Goal: Find specific page/section: Find specific page/section

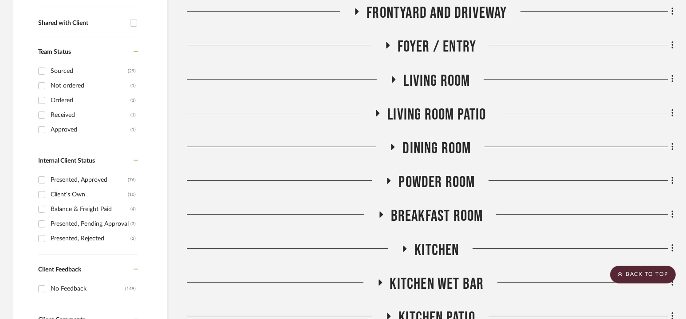
scroll to position [342, 0]
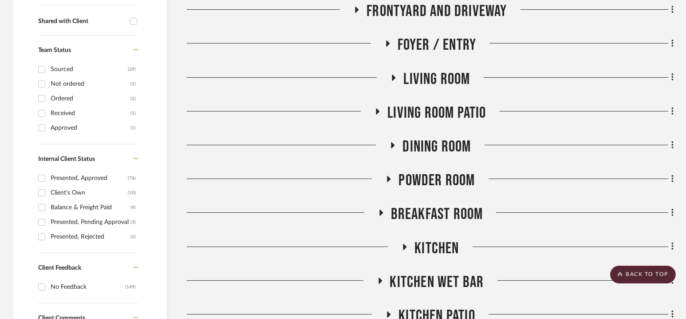
click at [432, 146] on span "Dining Room" at bounding box center [436, 146] width 68 height 19
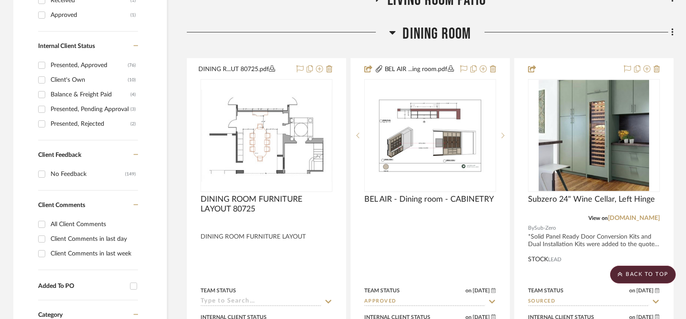
scroll to position [455, 0]
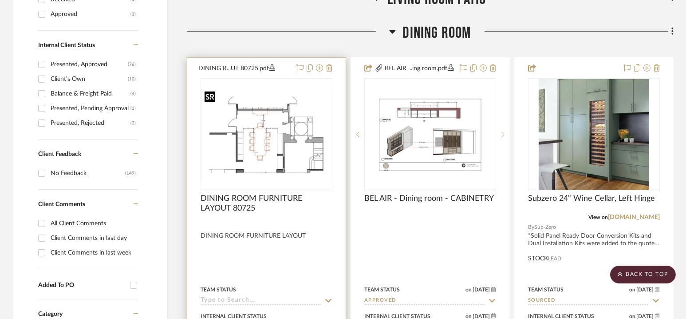
click at [0, 0] on img at bounding box center [0, 0] width 0 height 0
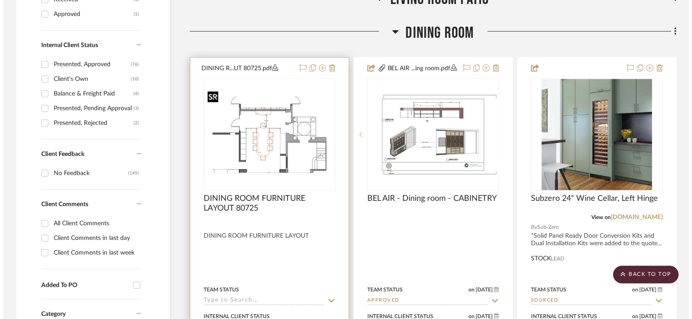
scroll to position [0, 0]
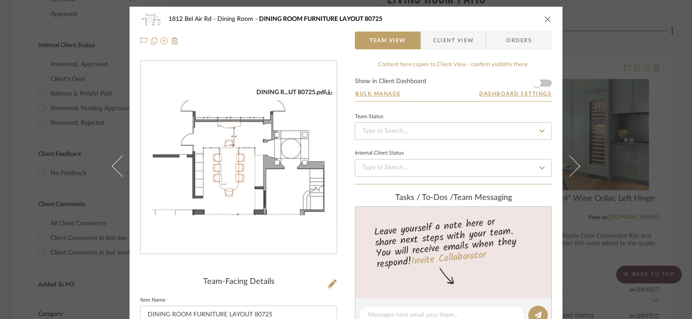
click at [259, 163] on img "0" at bounding box center [239, 157] width 196 height 138
click at [546, 20] on icon "close" at bounding box center [547, 19] width 7 height 7
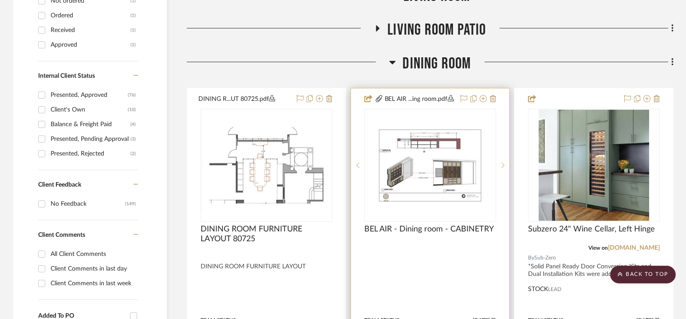
scroll to position [421, 0]
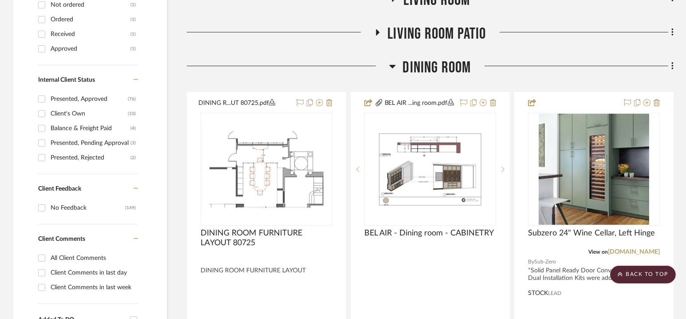
click at [431, 65] on span "Dining Room" at bounding box center [436, 67] width 68 height 19
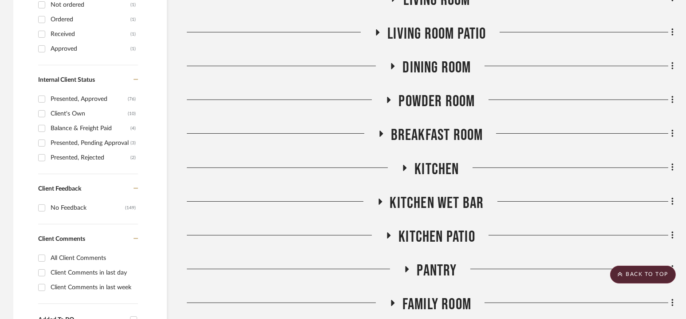
click at [436, 97] on span "Powder Room" at bounding box center [436, 101] width 76 height 19
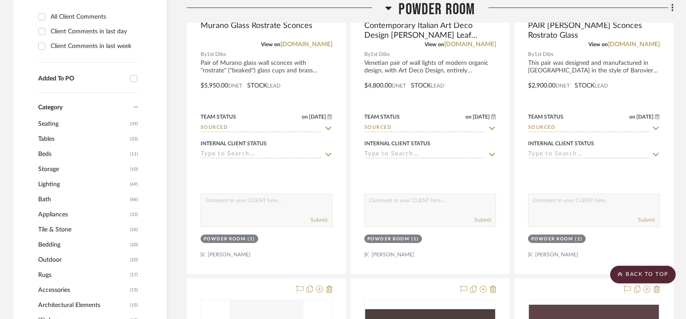
scroll to position [523, 0]
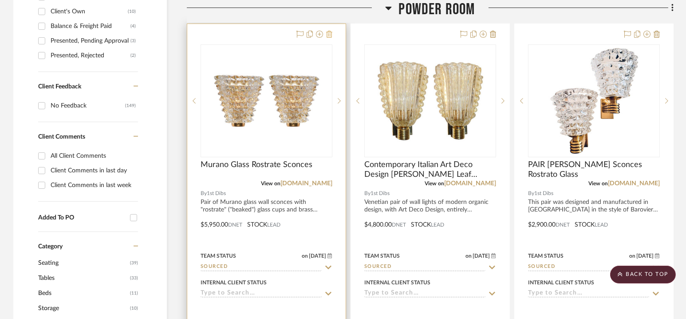
click at [330, 35] on icon at bounding box center [329, 34] width 6 height 7
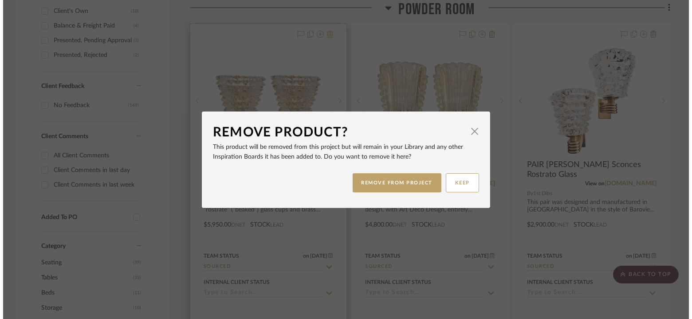
scroll to position [0, 0]
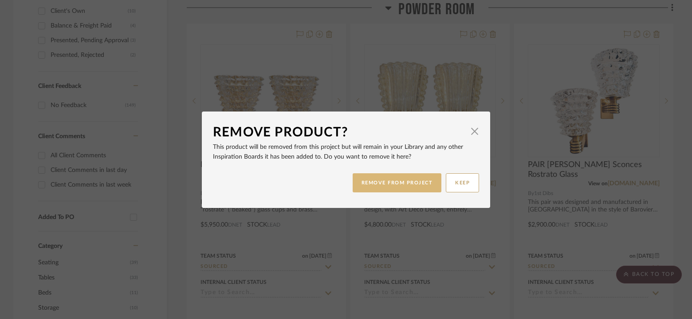
click at [385, 187] on button "REMOVE FROM PROJECT" at bounding box center [397, 182] width 89 height 19
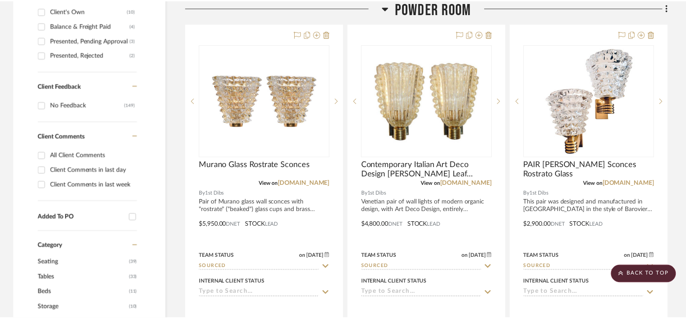
scroll to position [523, 0]
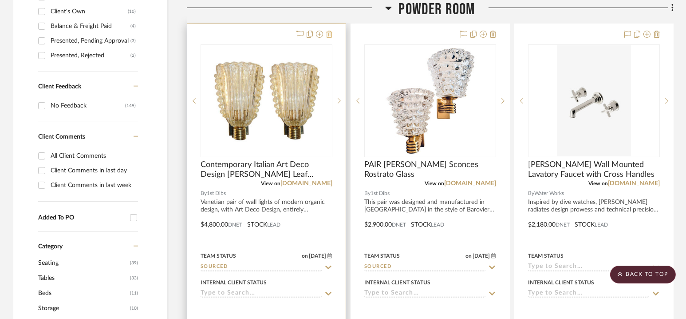
click at [330, 34] on icon at bounding box center [329, 34] width 6 height 7
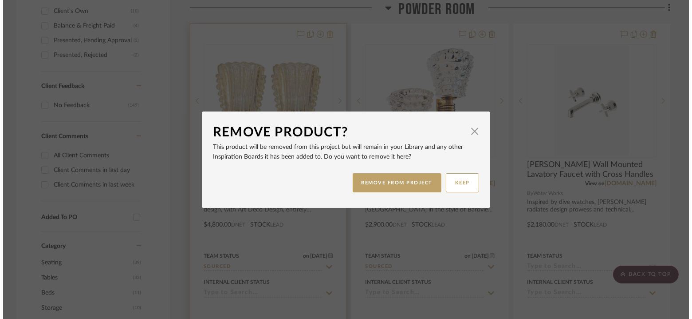
scroll to position [0, 0]
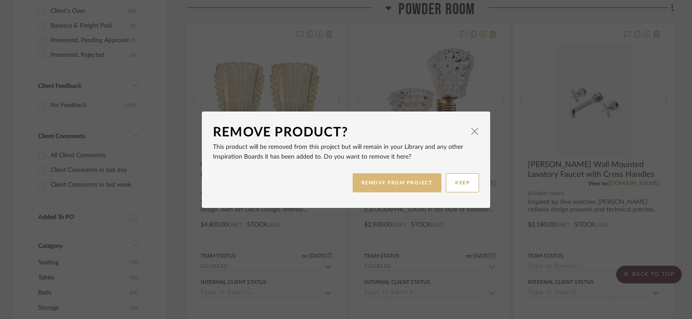
click at [382, 186] on button "REMOVE FROM PROJECT" at bounding box center [397, 182] width 89 height 19
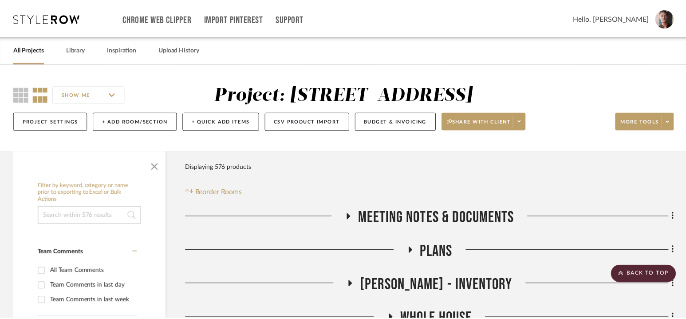
scroll to position [523, 0]
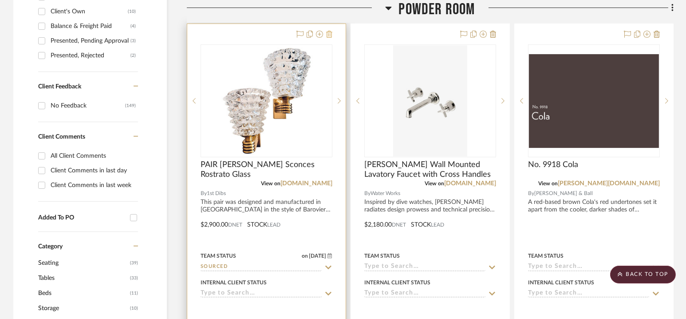
click at [331, 35] on icon at bounding box center [329, 34] width 6 height 7
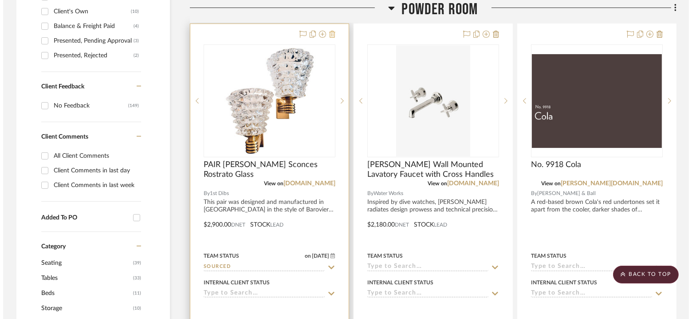
scroll to position [0, 0]
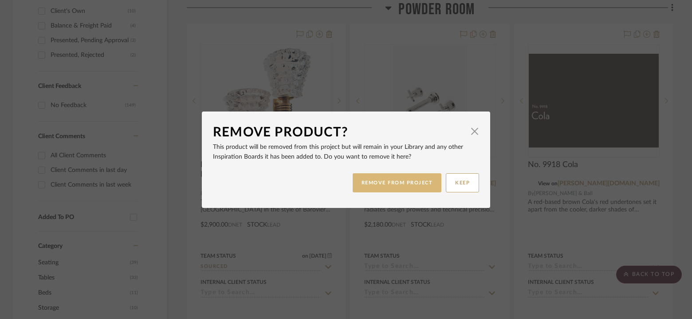
click at [394, 183] on button "REMOVE FROM PROJECT" at bounding box center [397, 182] width 89 height 19
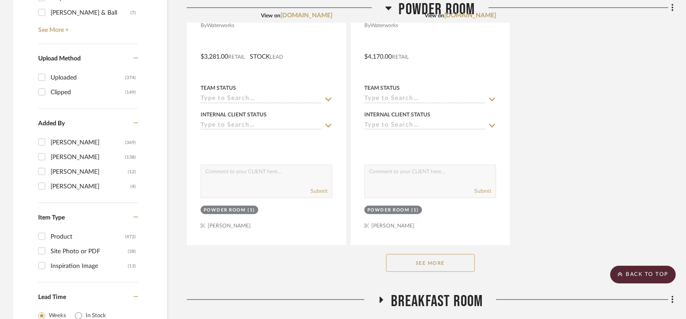
scroll to position [1488, 0]
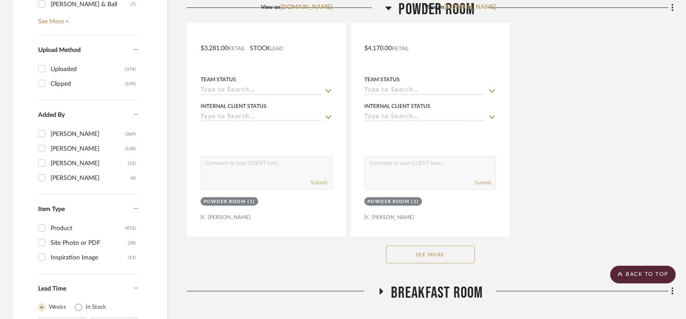
click at [437, 245] on button "See More" at bounding box center [430, 254] width 89 height 18
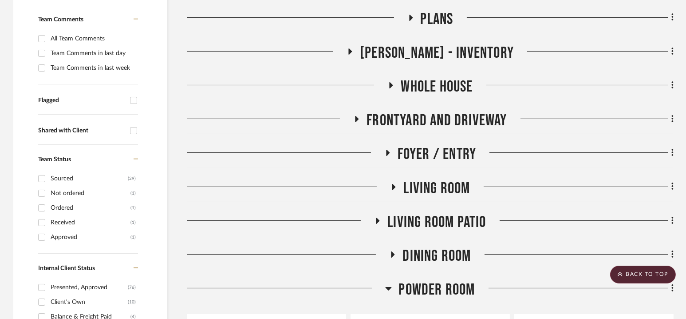
scroll to position [460, 0]
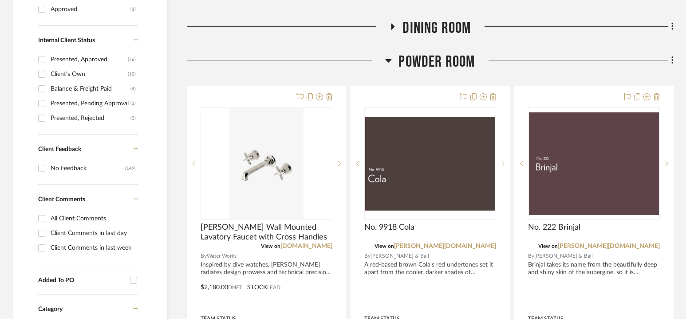
click at [431, 59] on span "Powder Room" at bounding box center [436, 61] width 76 height 19
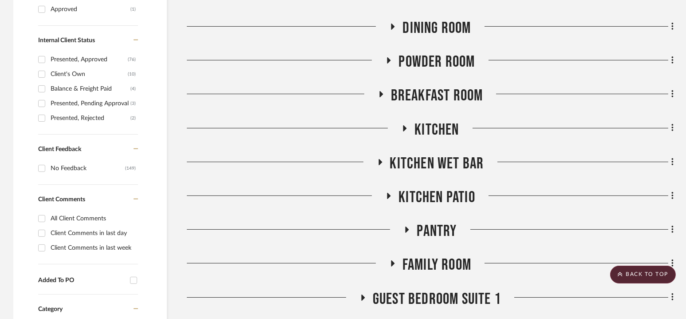
click at [433, 95] on span "Breakfast Room" at bounding box center [437, 95] width 92 height 19
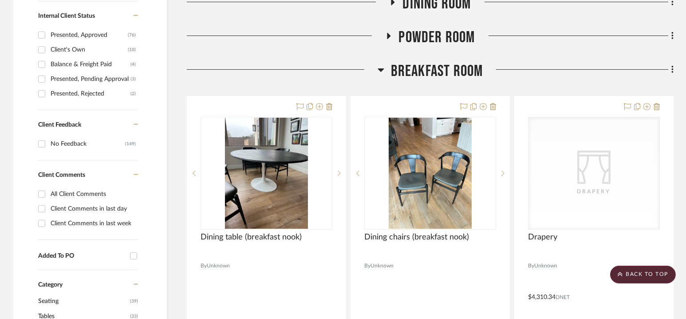
scroll to position [487, 0]
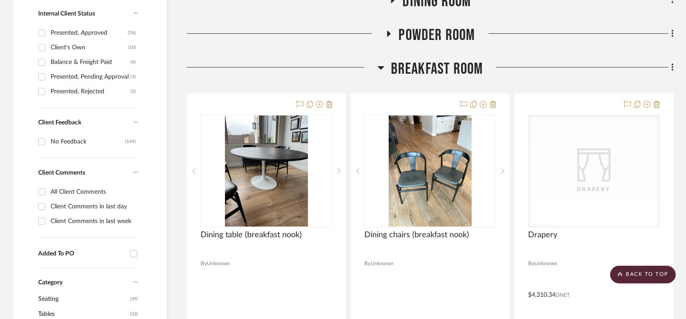
click at [433, 72] on span "Breakfast Room" at bounding box center [437, 68] width 92 height 19
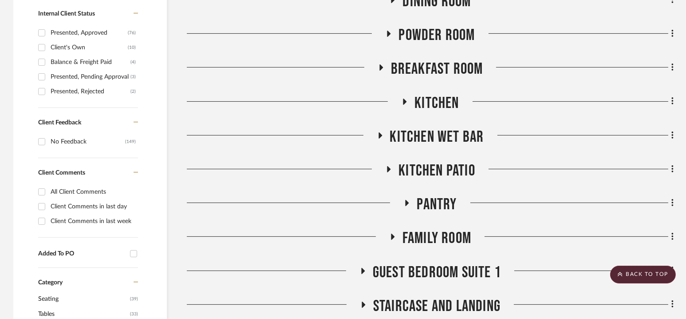
click at [434, 104] on span "Kitchen" at bounding box center [436, 103] width 44 height 19
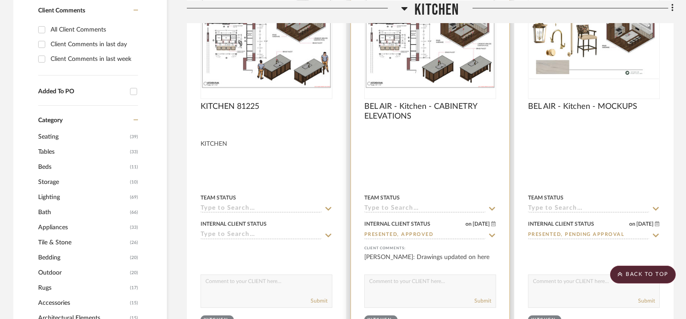
scroll to position [560, 0]
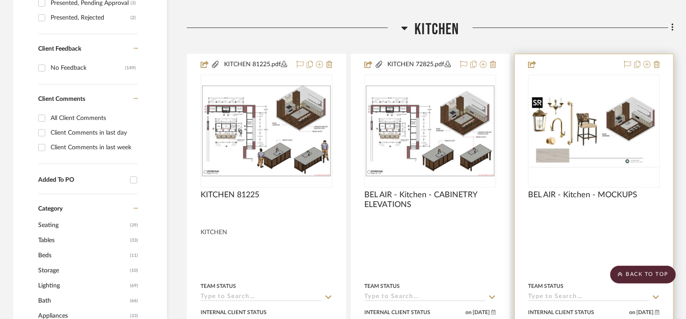
click at [0, 0] on img at bounding box center [0, 0] width 0 height 0
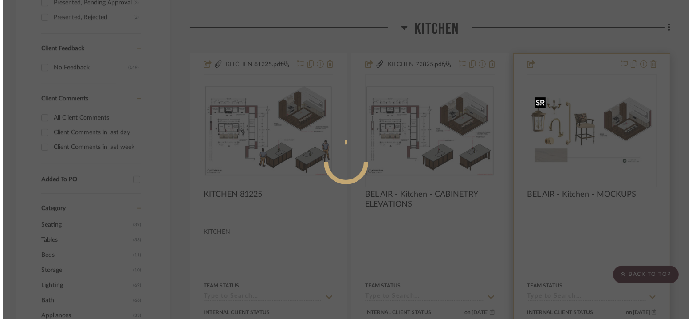
scroll to position [0, 0]
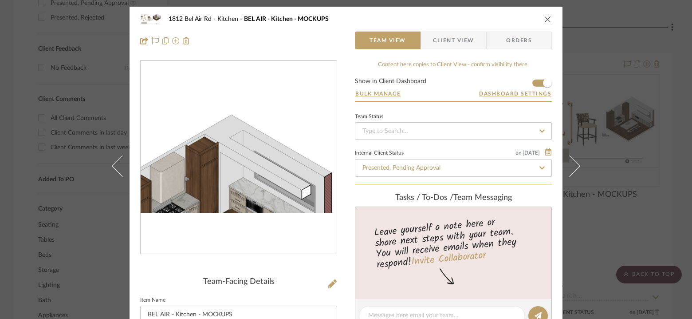
click at [296, 111] on img "0" at bounding box center [239, 157] width 196 height 110
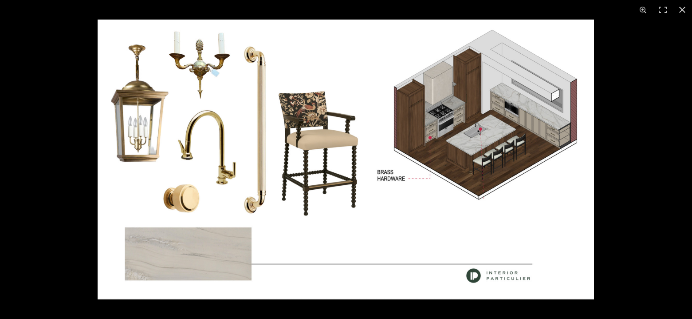
click at [296, 110] on img at bounding box center [346, 160] width 496 height 280
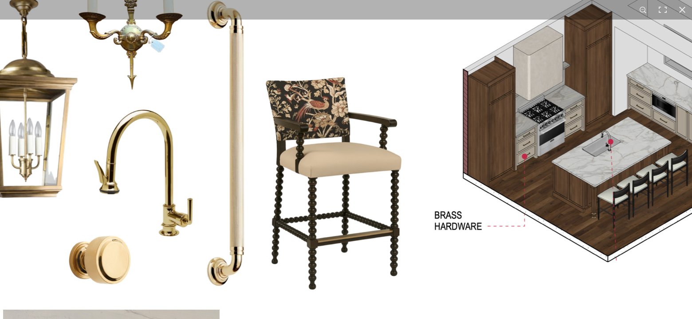
click at [323, 101] on img at bounding box center [381, 193] width 848 height 477
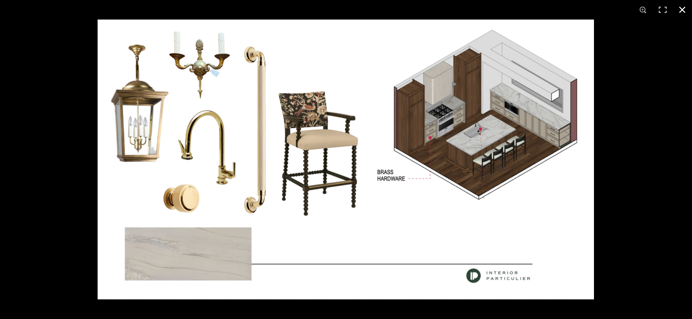
click at [639, 104] on div at bounding box center [444, 179] width 692 height 319
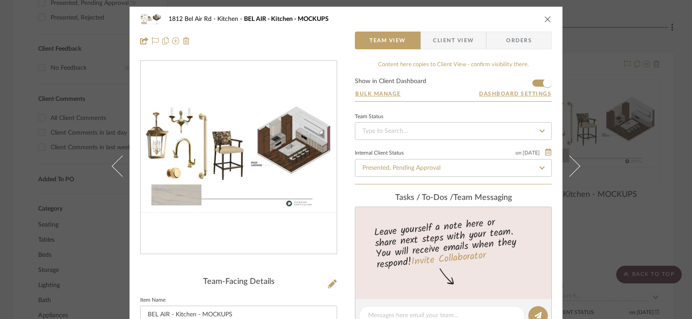
click at [632, 111] on div "1812 Bel Air Rd Kitchen BEL AIR - Kitchen - MOCKUPS Team View Client View Order…" at bounding box center [346, 159] width 692 height 319
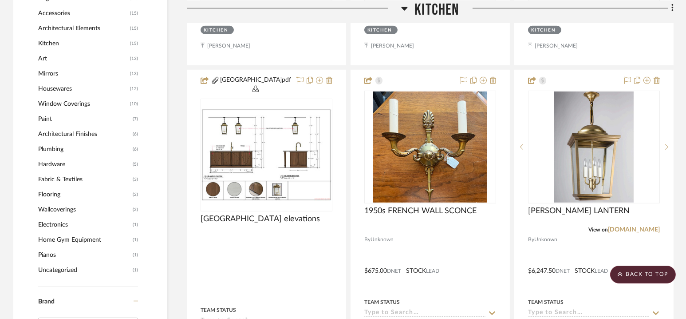
scroll to position [937, 0]
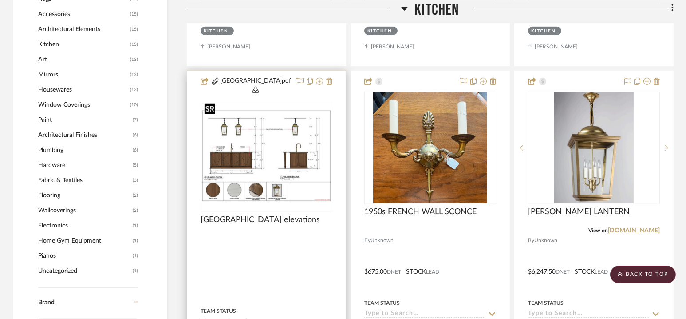
click at [0, 0] on img at bounding box center [0, 0] width 0 height 0
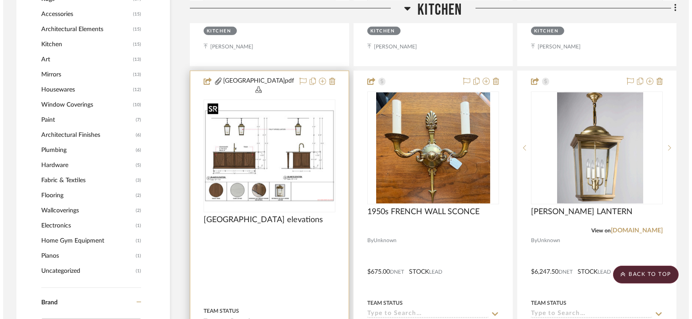
scroll to position [0, 0]
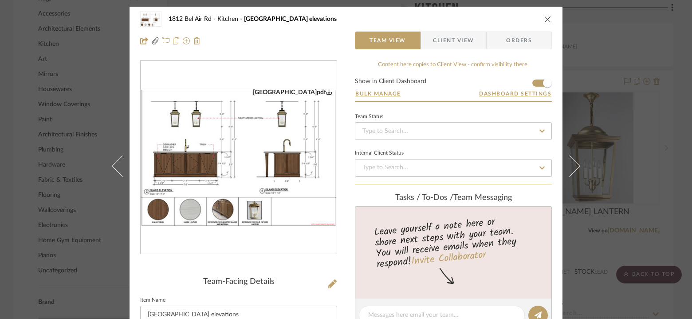
click at [256, 155] on img "0" at bounding box center [239, 157] width 196 height 138
click at [623, 37] on div "1812 Bel Air Rd Kitchen Kitchen island elevations Team View Client View Orders …" at bounding box center [346, 159] width 692 height 319
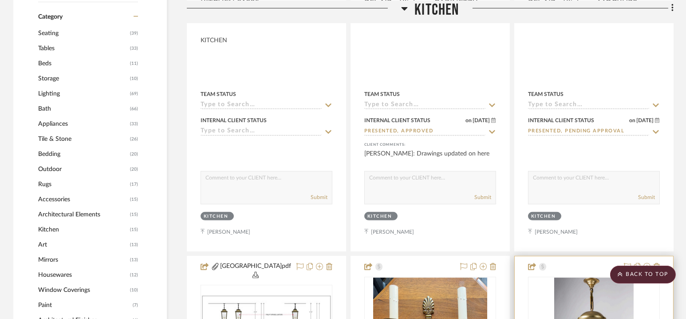
scroll to position [410, 0]
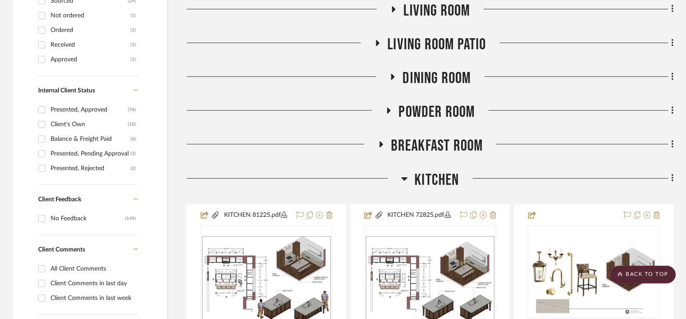
click at [432, 185] on span "Kitchen" at bounding box center [436, 179] width 44 height 19
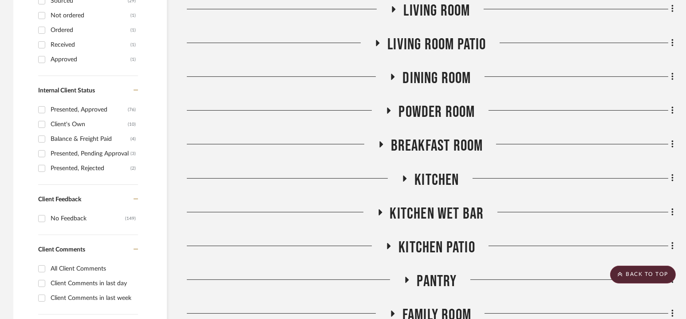
scroll to position [547, 0]
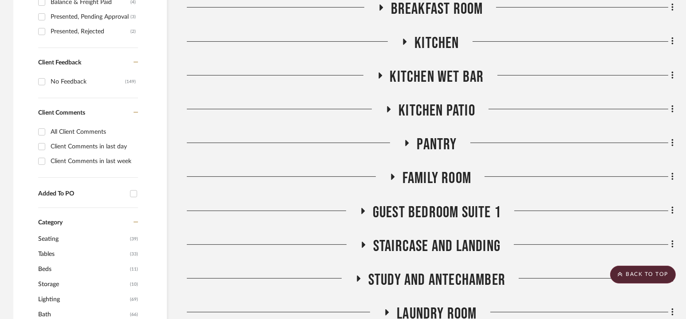
click at [432, 79] on span "Kitchen Wet Bar" at bounding box center [437, 76] width 94 height 19
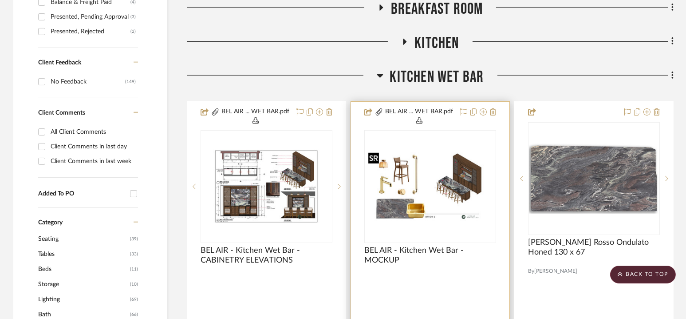
click at [0, 0] on img at bounding box center [0, 0] width 0 height 0
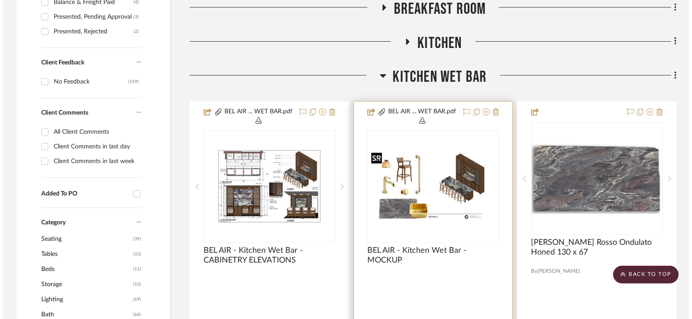
scroll to position [0, 0]
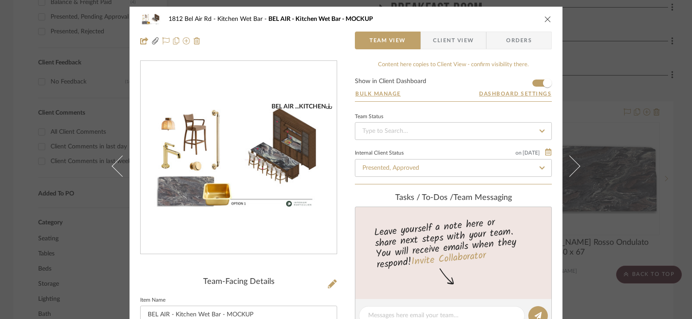
click at [265, 151] on img "0" at bounding box center [239, 157] width 196 height 110
click at [547, 19] on icon "close" at bounding box center [547, 19] width 7 height 7
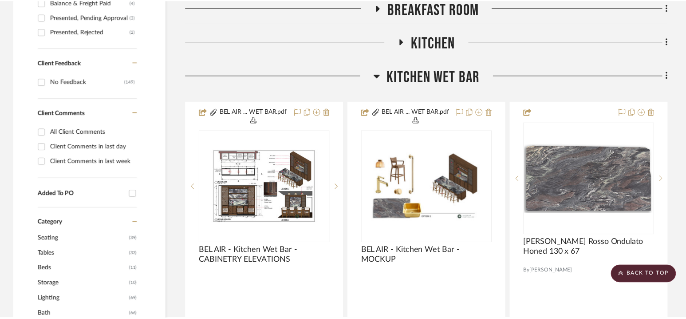
scroll to position [547, 0]
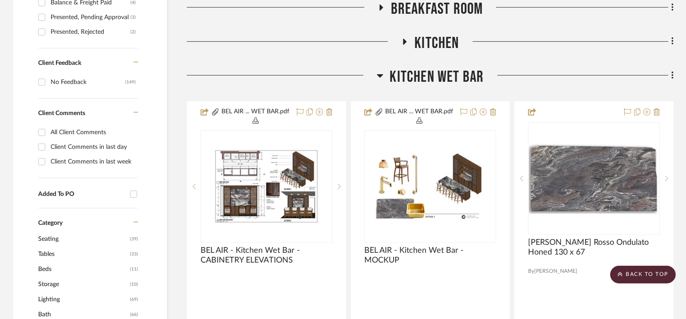
click at [428, 87] on div "Kitchen Wet Bar" at bounding box center [430, 78] width 487 height 23
click at [433, 69] on span "Kitchen Wet Bar" at bounding box center [437, 76] width 94 height 19
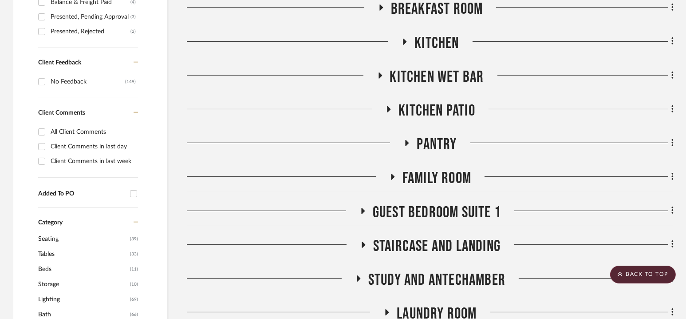
click at [429, 111] on span "Kitchen Patio" at bounding box center [436, 110] width 77 height 19
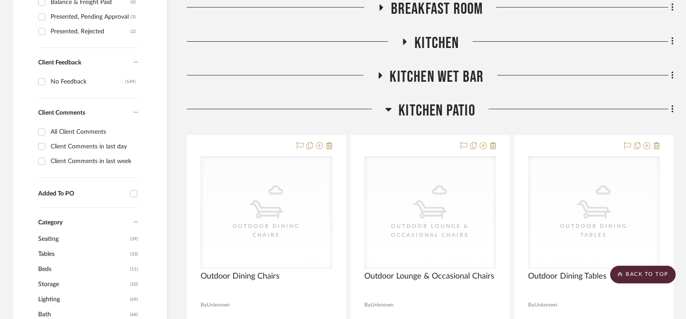
click at [437, 107] on span "Kitchen Patio" at bounding box center [436, 110] width 77 height 19
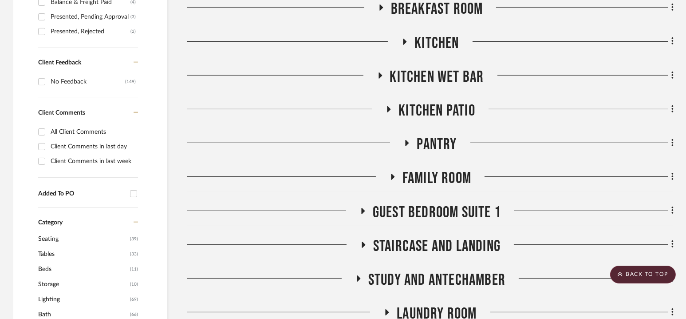
click at [431, 143] on span "Pantry" at bounding box center [437, 144] width 40 height 19
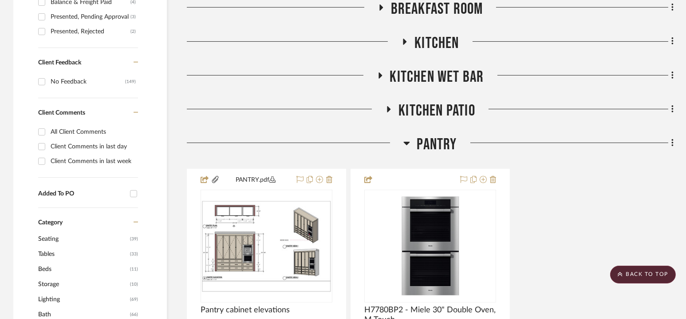
click at [431, 143] on span "Pantry" at bounding box center [437, 144] width 40 height 19
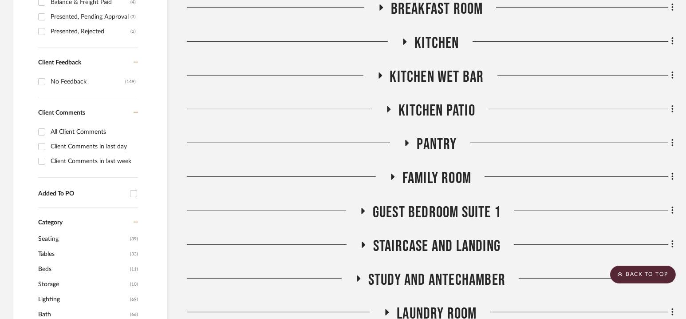
click at [431, 143] on span "Pantry" at bounding box center [437, 144] width 40 height 19
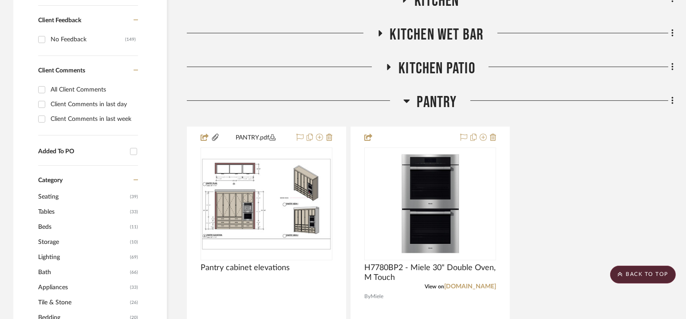
scroll to position [590, 0]
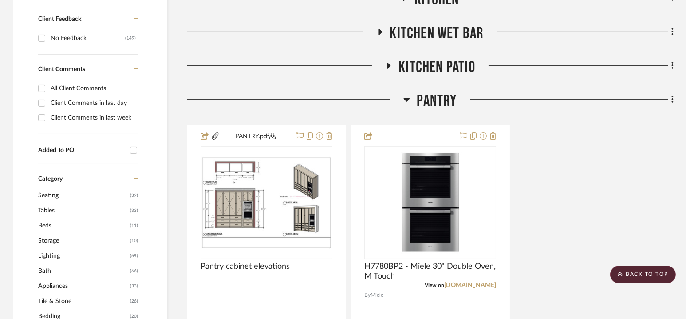
click at [431, 101] on span "Pantry" at bounding box center [437, 100] width 40 height 19
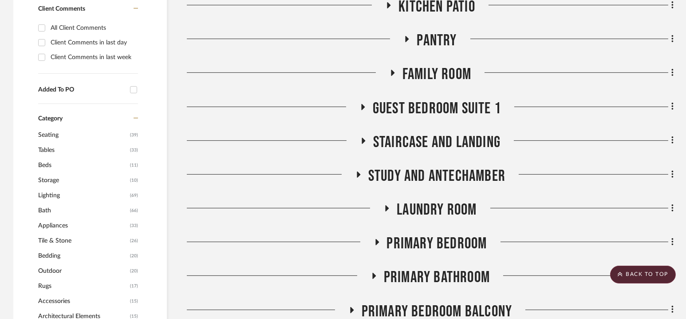
scroll to position [657, 0]
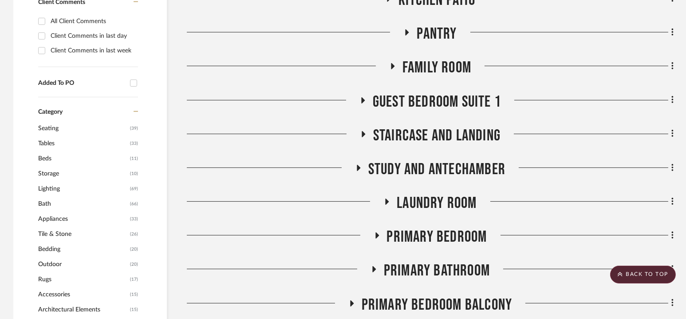
click at [434, 62] on span "Family Room" at bounding box center [436, 67] width 69 height 19
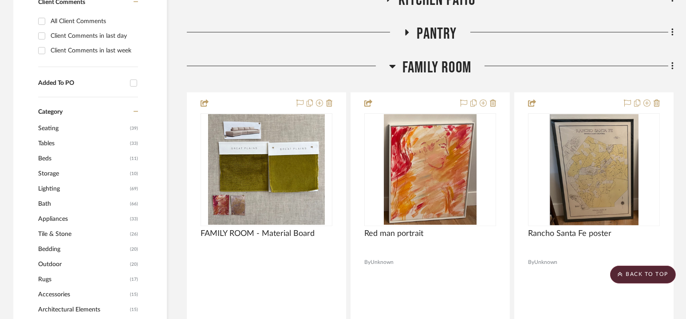
click at [439, 64] on span "Family Room" at bounding box center [436, 67] width 69 height 19
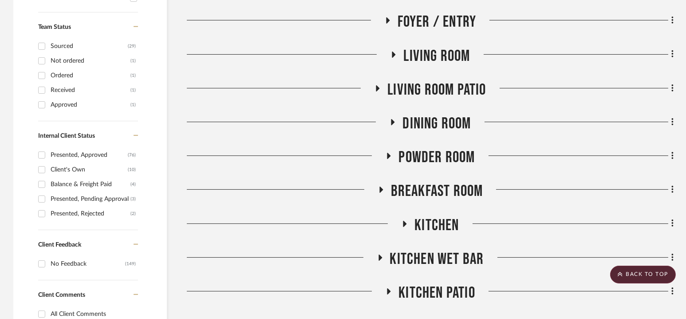
scroll to position [361, 0]
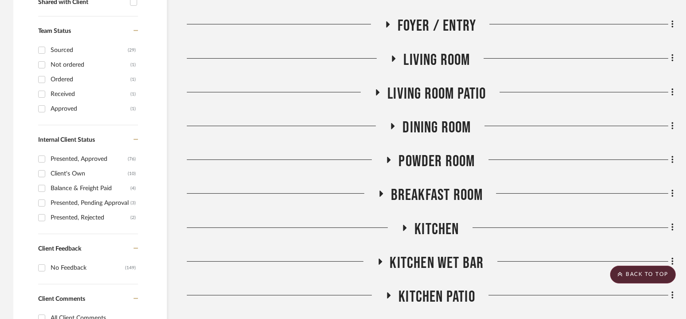
click at [434, 126] on span "Dining Room" at bounding box center [436, 127] width 68 height 19
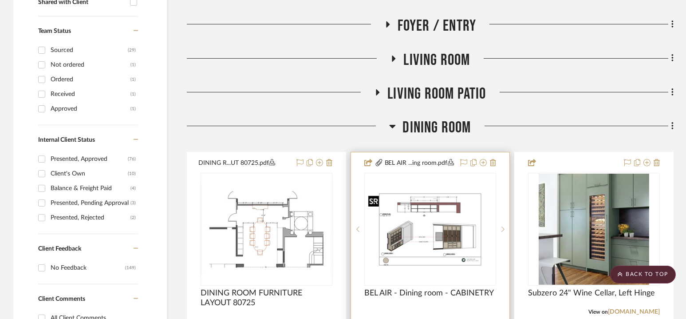
scroll to position [410, 0]
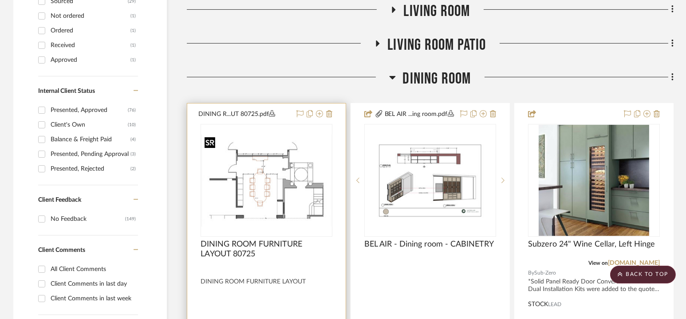
click at [274, 139] on img "0" at bounding box center [266, 180] width 130 height 92
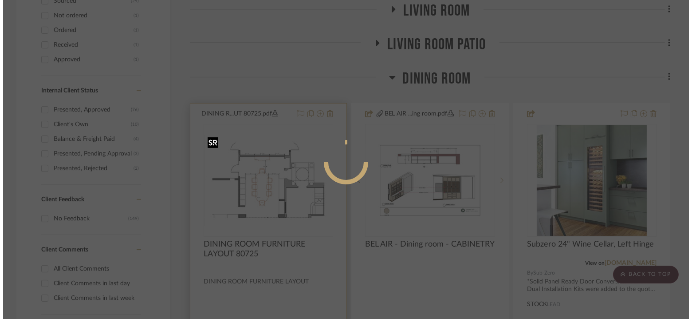
scroll to position [0, 0]
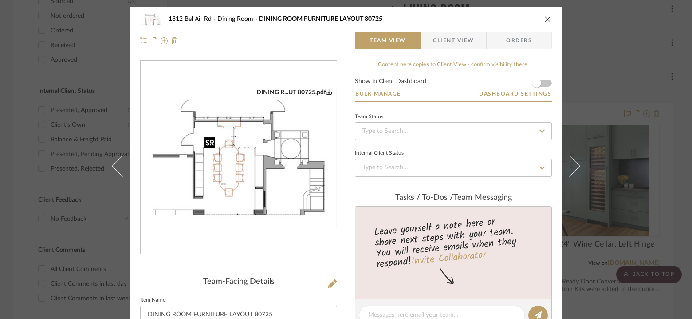
click at [274, 139] on img "0" at bounding box center [239, 157] width 196 height 138
click at [623, 70] on div "[STREET_ADDRESS] Dining Room DINING ROOM FURNITURE LAYOUT 80725 Team View Clien…" at bounding box center [346, 159] width 692 height 319
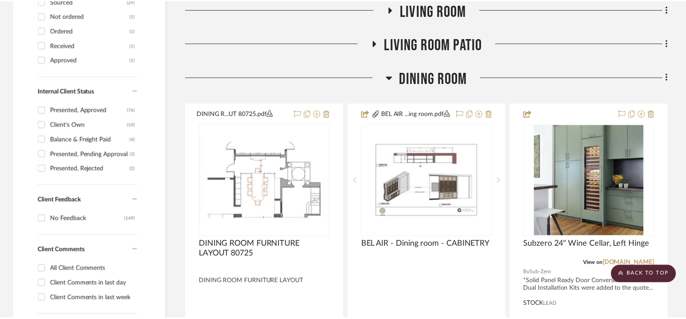
scroll to position [410, 0]
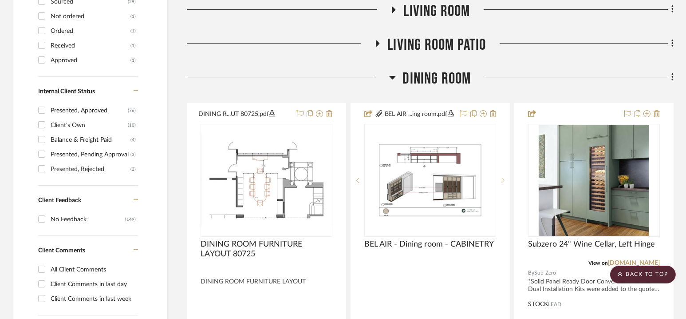
click at [433, 76] on span "Dining Room" at bounding box center [436, 78] width 68 height 19
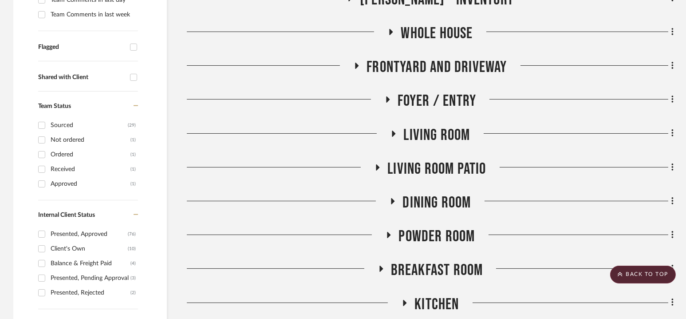
scroll to position [316, 0]
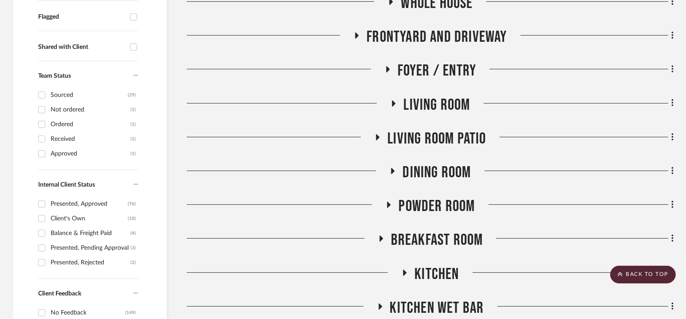
click at [438, 172] on span "Dining Room" at bounding box center [436, 172] width 68 height 19
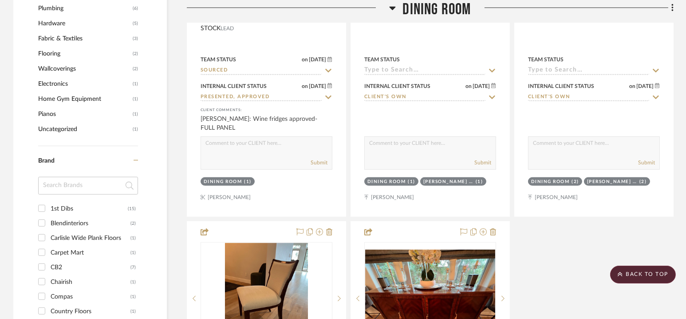
scroll to position [1189, 0]
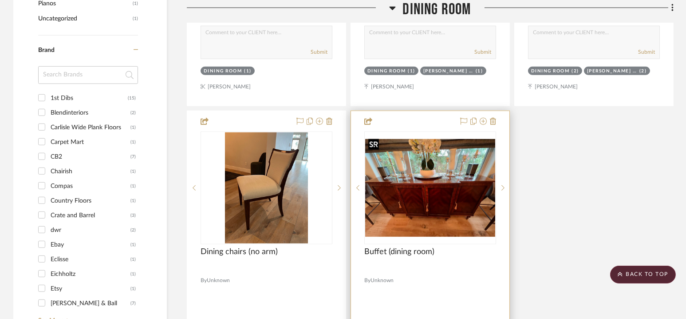
click at [0, 0] on img at bounding box center [0, 0] width 0 height 0
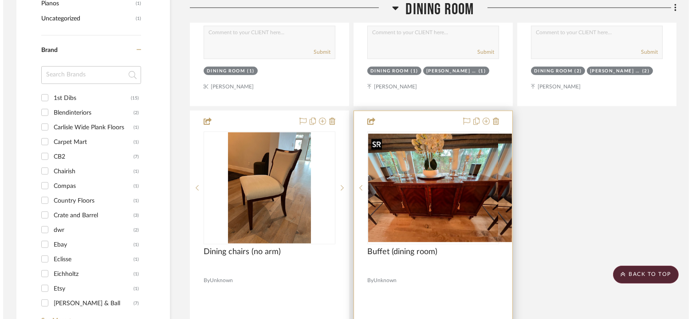
scroll to position [0, 0]
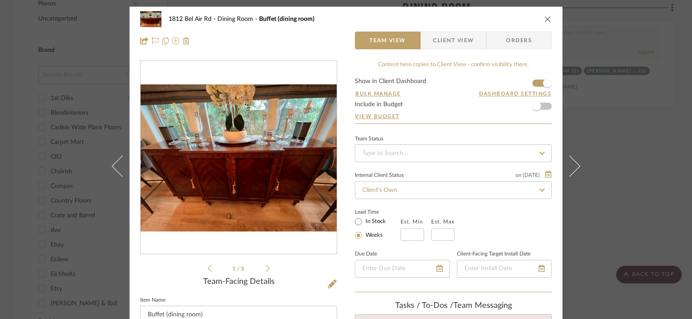
click at [266, 268] on icon at bounding box center [268, 268] width 4 height 8
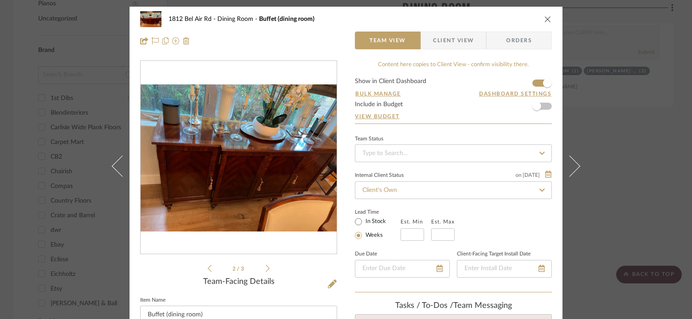
click at [266, 268] on icon at bounding box center [268, 268] width 4 height 8
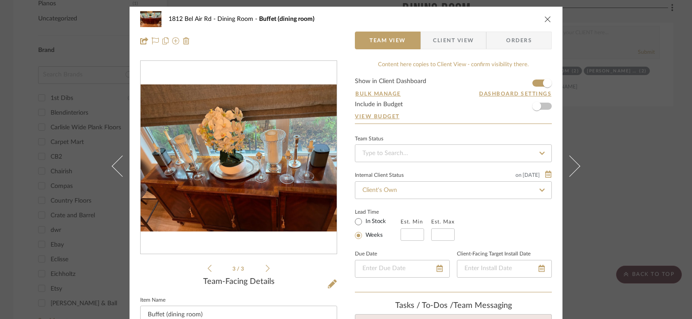
click at [266, 268] on icon at bounding box center [268, 268] width 4 height 8
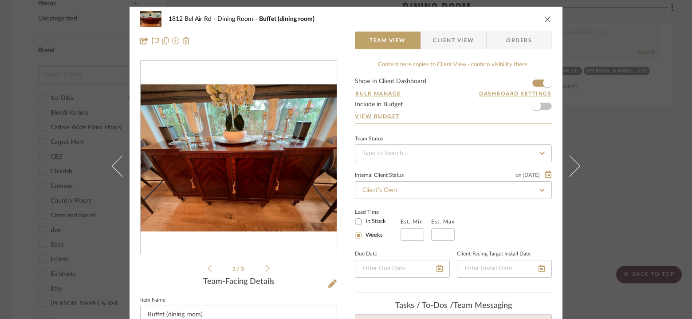
click at [266, 268] on icon at bounding box center [268, 268] width 4 height 8
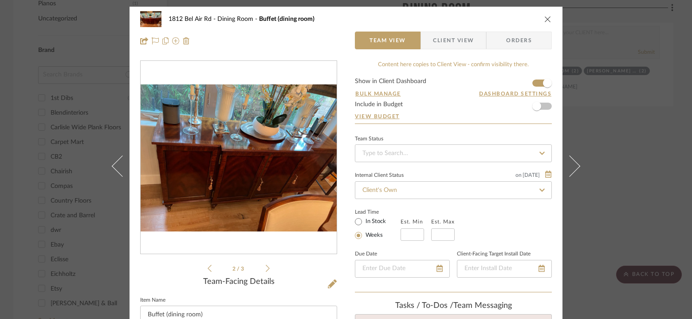
click at [266, 268] on icon at bounding box center [268, 268] width 4 height 8
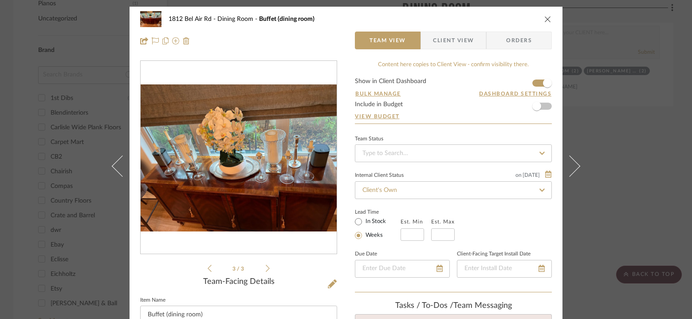
click at [266, 268] on icon at bounding box center [268, 268] width 4 height 8
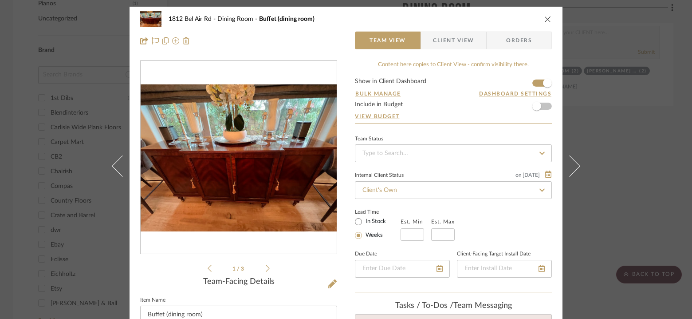
click at [266, 268] on icon at bounding box center [268, 268] width 4 height 8
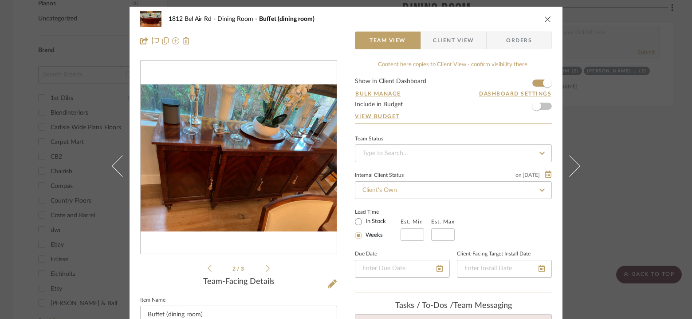
click at [619, 42] on div "1812 Bel Air Rd Dining Room Buffet (dining room) Team View Client View Orders 2…" at bounding box center [346, 159] width 692 height 319
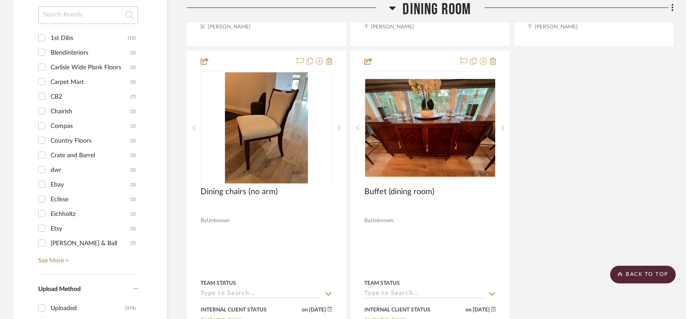
scroll to position [1249, 0]
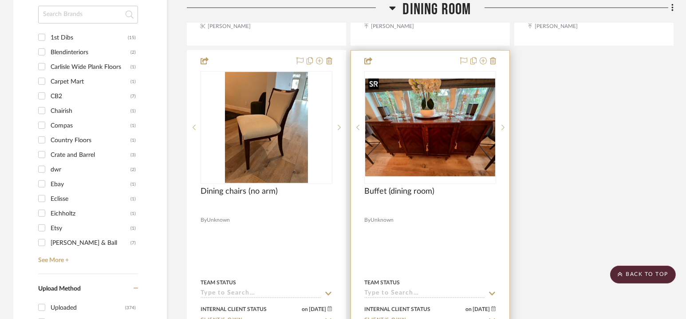
click at [434, 125] on img "0" at bounding box center [430, 128] width 130 height 98
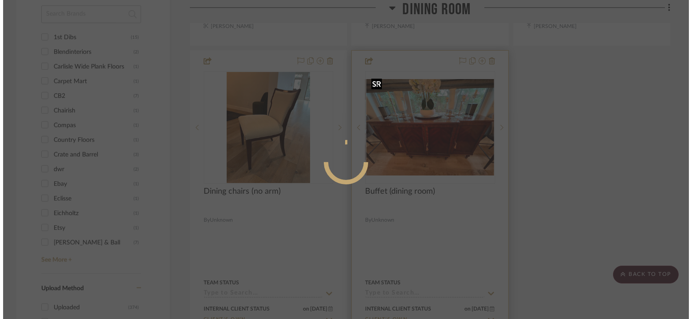
scroll to position [0, 0]
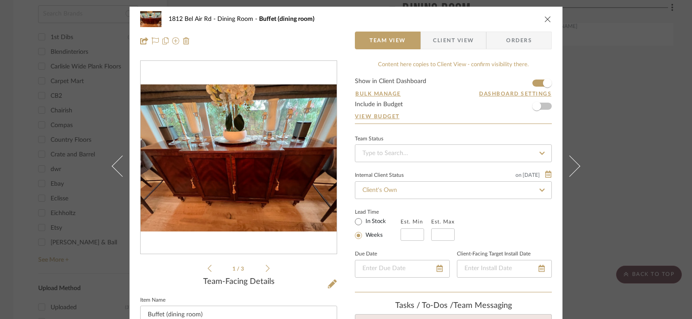
click at [257, 160] on img "0" at bounding box center [239, 157] width 196 height 147
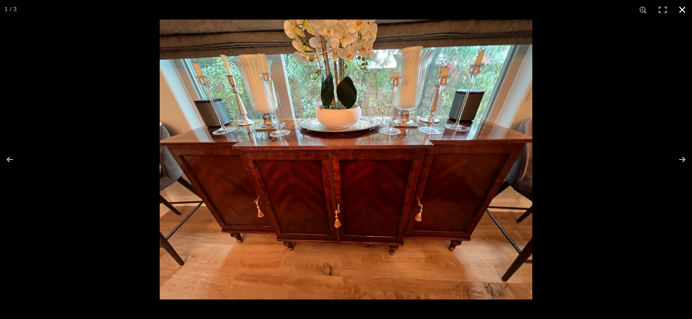
click at [605, 94] on div at bounding box center [506, 179] width 692 height 319
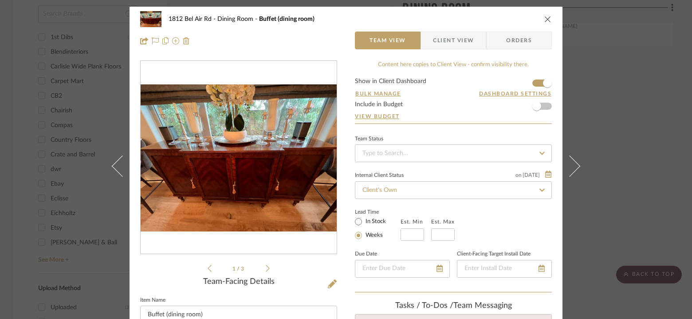
click at [614, 172] on div "1812 Bel Air Rd Dining Room Buffet (dining room) Team View Client View Orders 1…" at bounding box center [346, 159] width 692 height 319
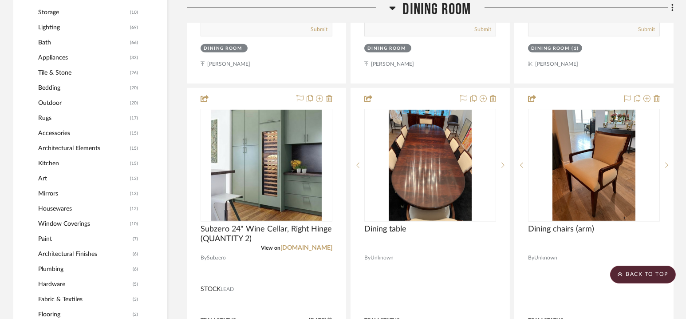
scroll to position [819, 0]
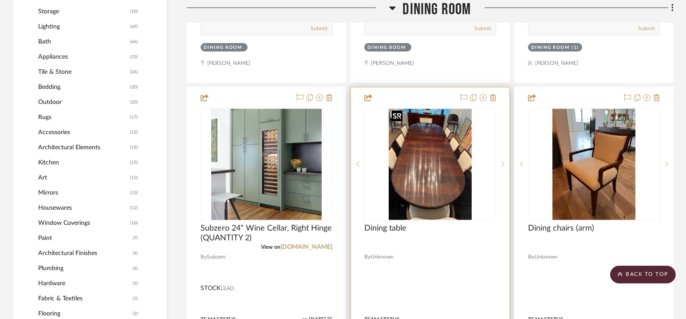
click at [435, 153] on img "0" at bounding box center [430, 164] width 83 height 111
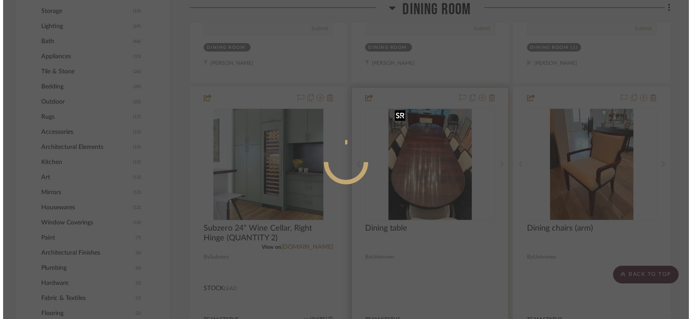
scroll to position [0, 0]
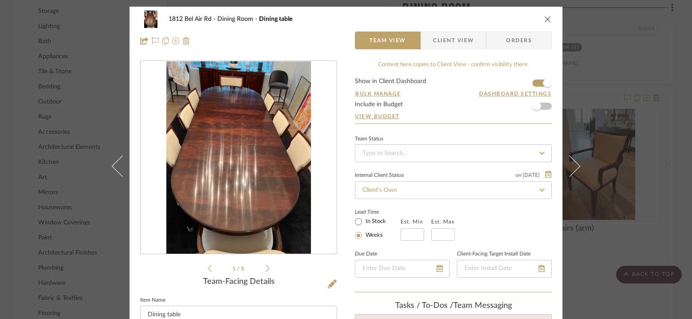
click at [245, 168] on img "0" at bounding box center [238, 157] width 144 height 193
